Goal: Find specific page/section: Find specific page/section

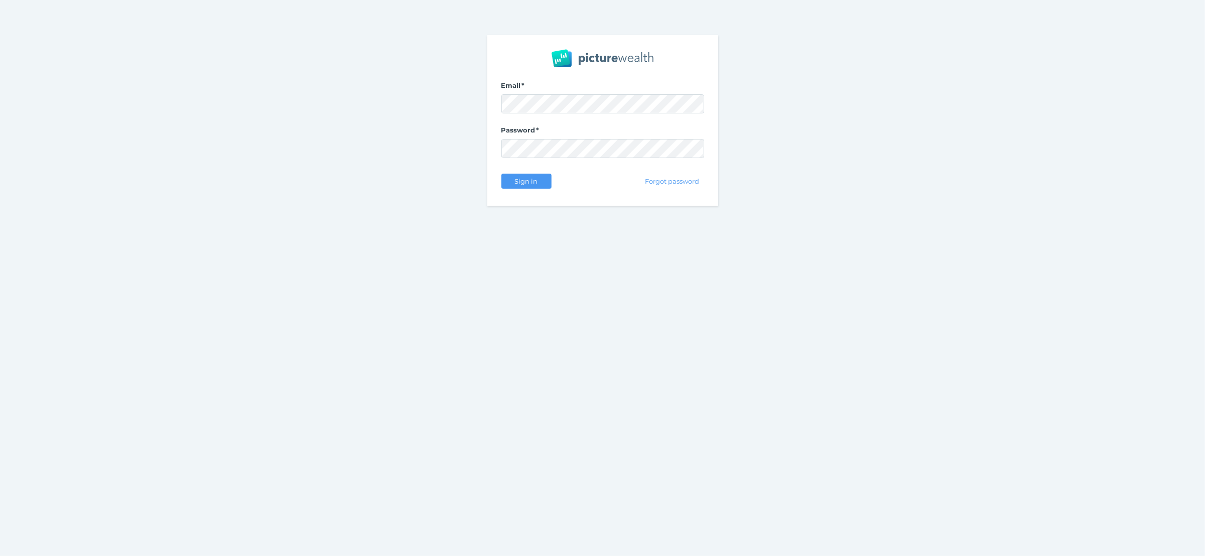
click at [520, 173] on div "Sign in" at bounding box center [526, 181] width 50 height 21
click at [520, 179] on span "Sign in" at bounding box center [527, 181] width 32 height 8
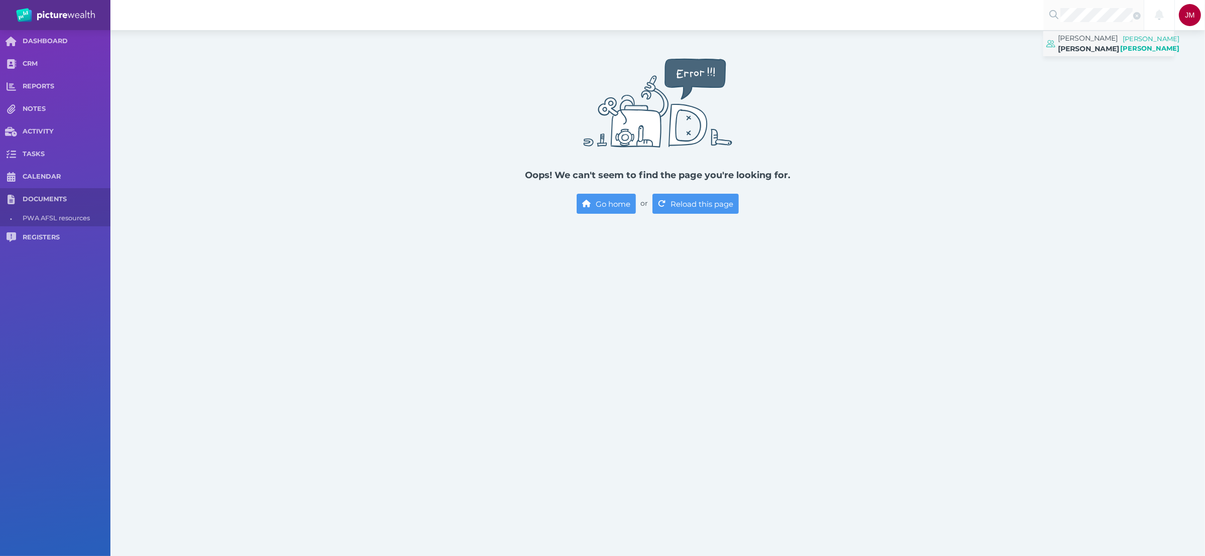
click at [1088, 45] on span "[PERSON_NAME] [PERSON_NAME]" at bounding box center [1089, 43] width 61 height 25
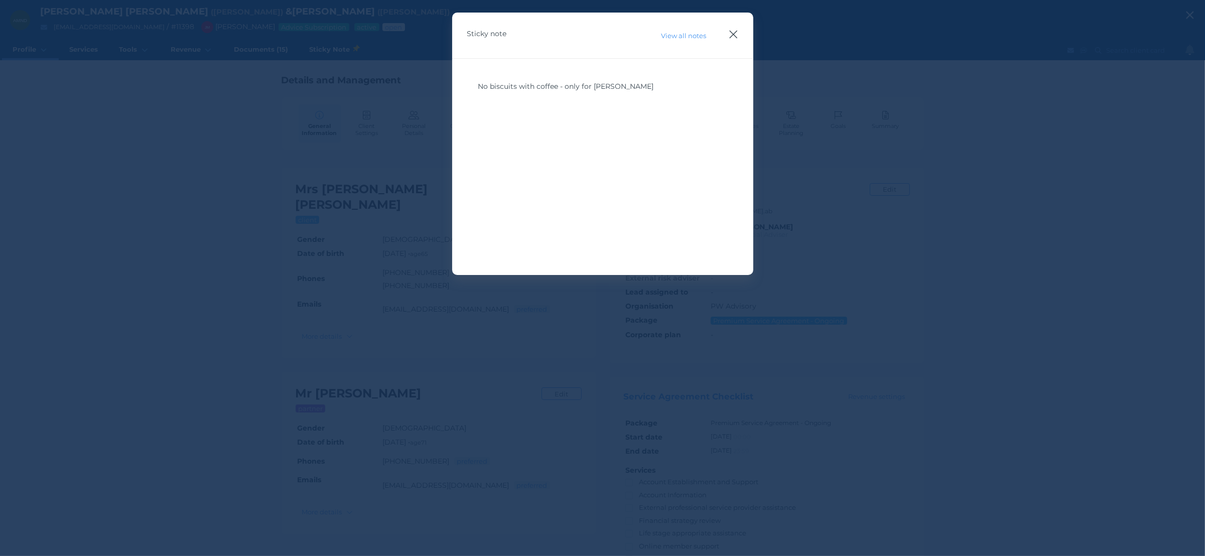
click at [733, 34] on icon "button" at bounding box center [734, 34] width 10 height 13
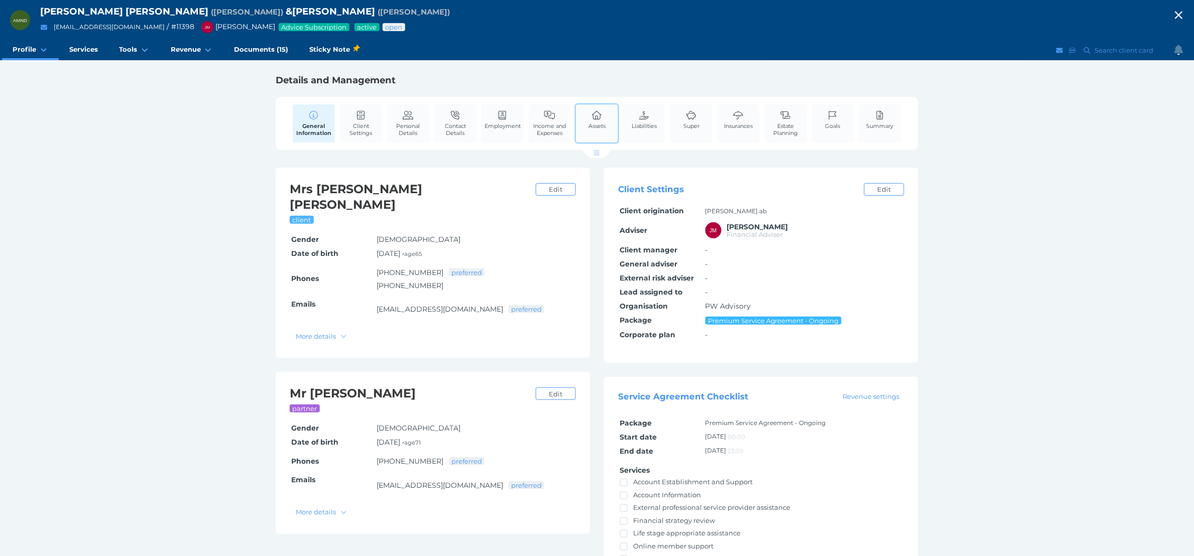
click at [592, 122] on span "Assets" at bounding box center [596, 125] width 17 height 7
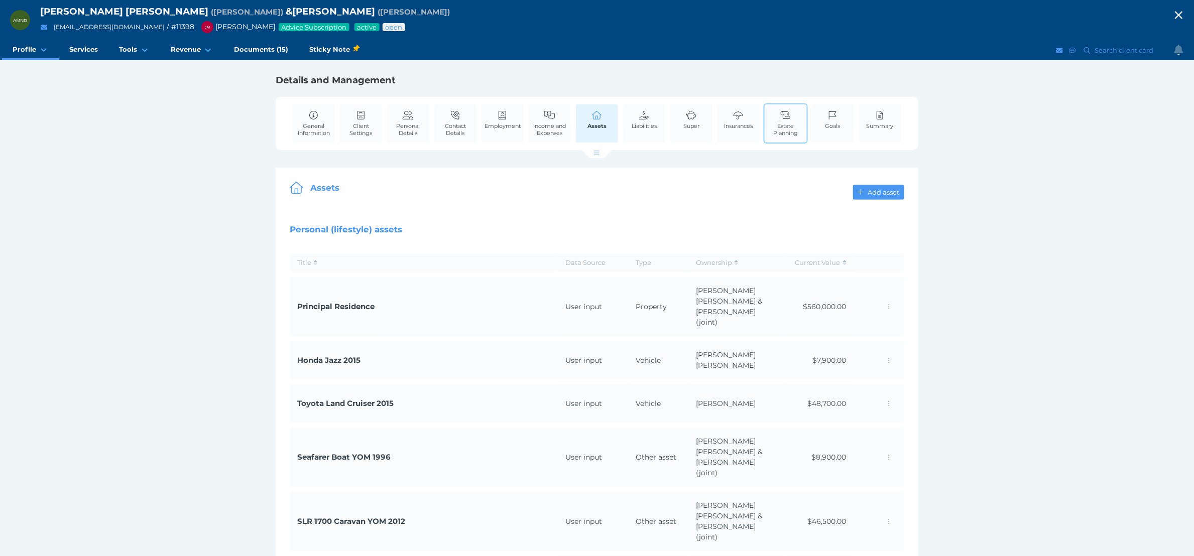
click at [777, 137] on link "Estate Planning" at bounding box center [786, 123] width 42 height 38
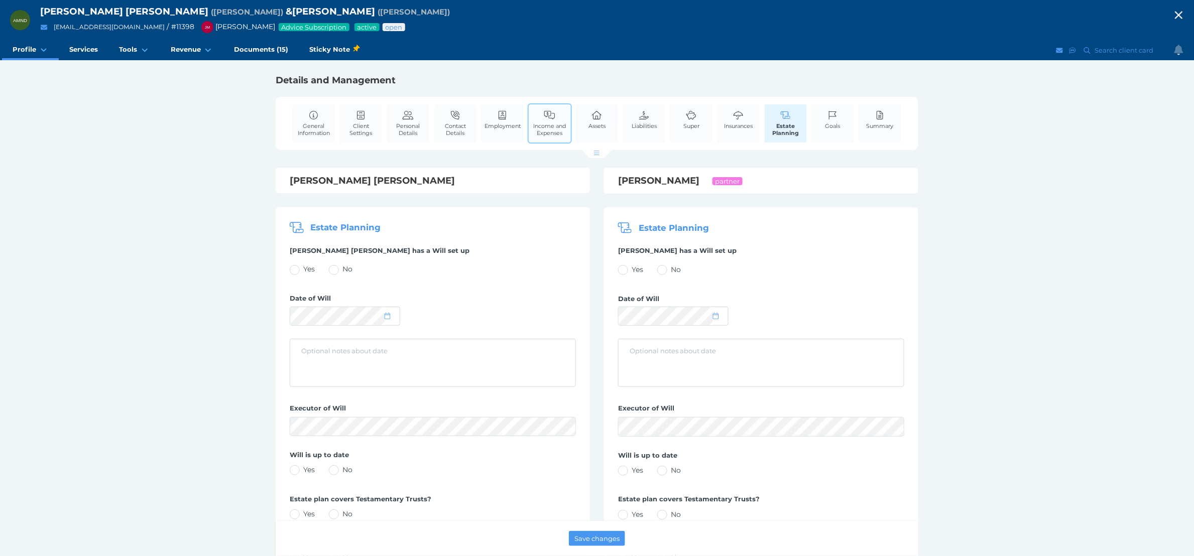
click at [539, 130] on span "Income and Expenses" at bounding box center [549, 129] width 37 height 14
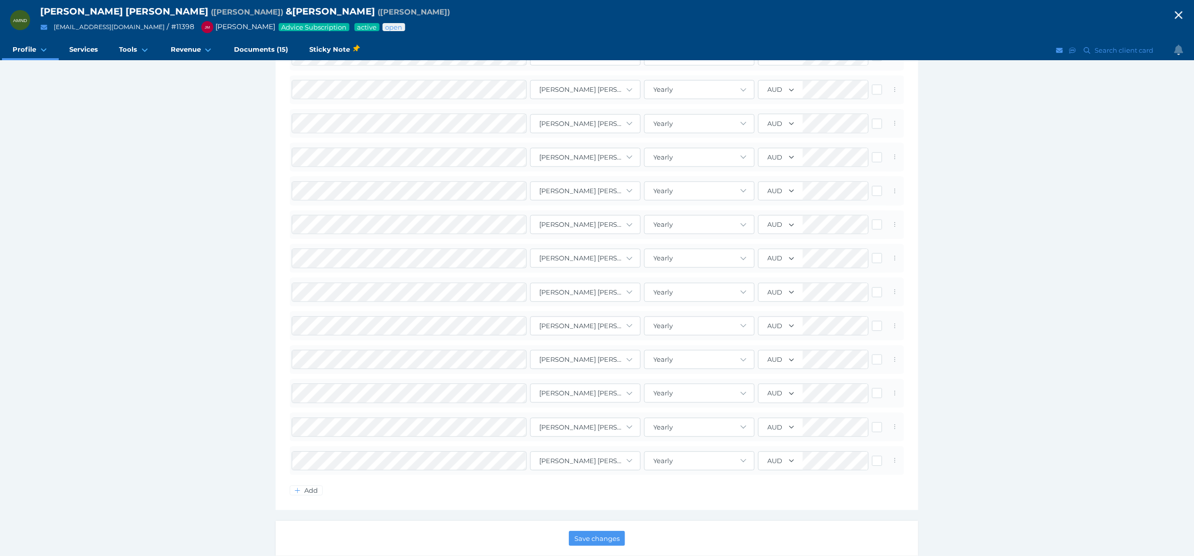
scroll to position [795, 0]
